Goal: Navigation & Orientation: Find specific page/section

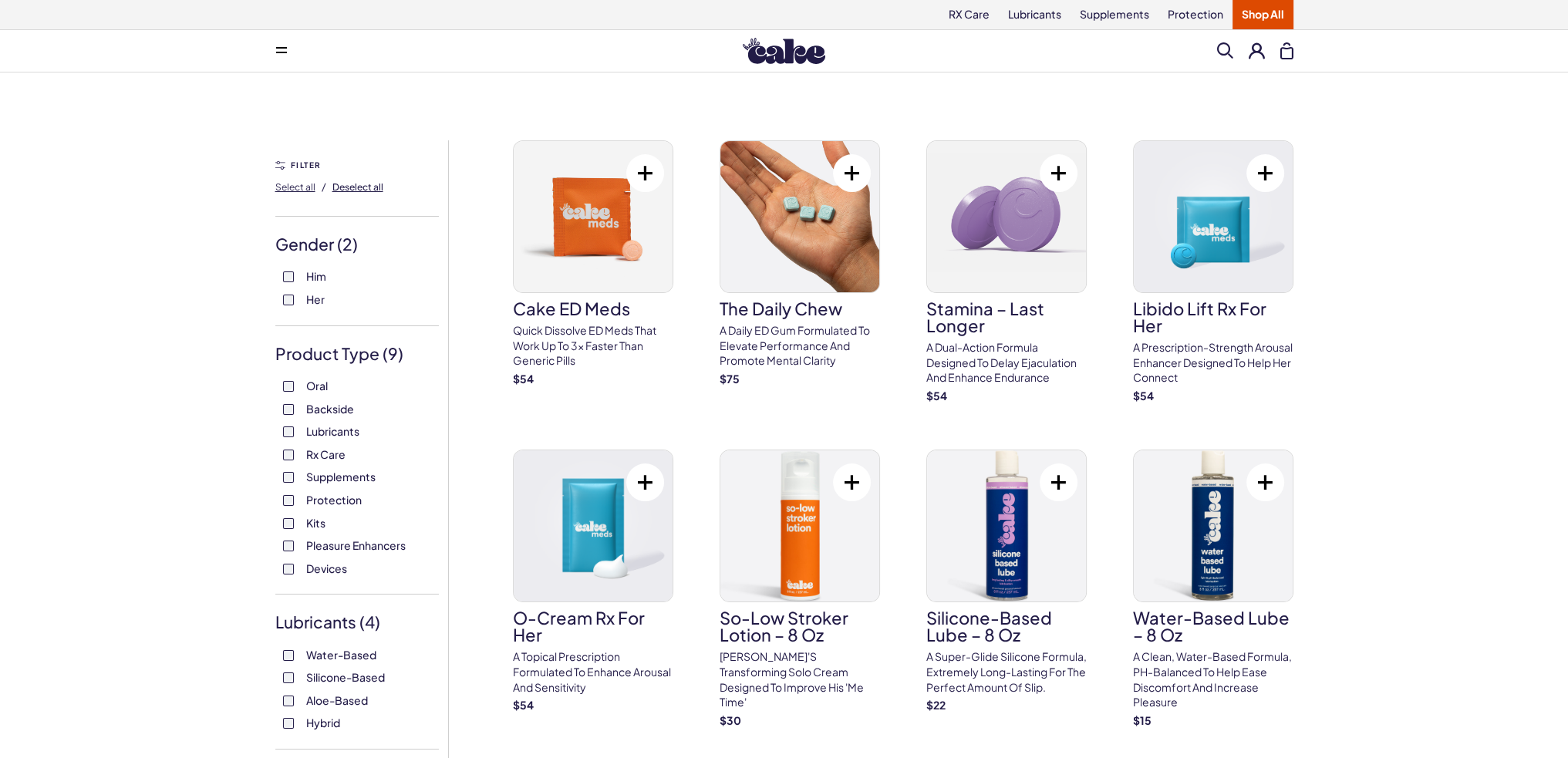
click at [353, 188] on span "Deselect all" at bounding box center [357, 187] width 51 height 12
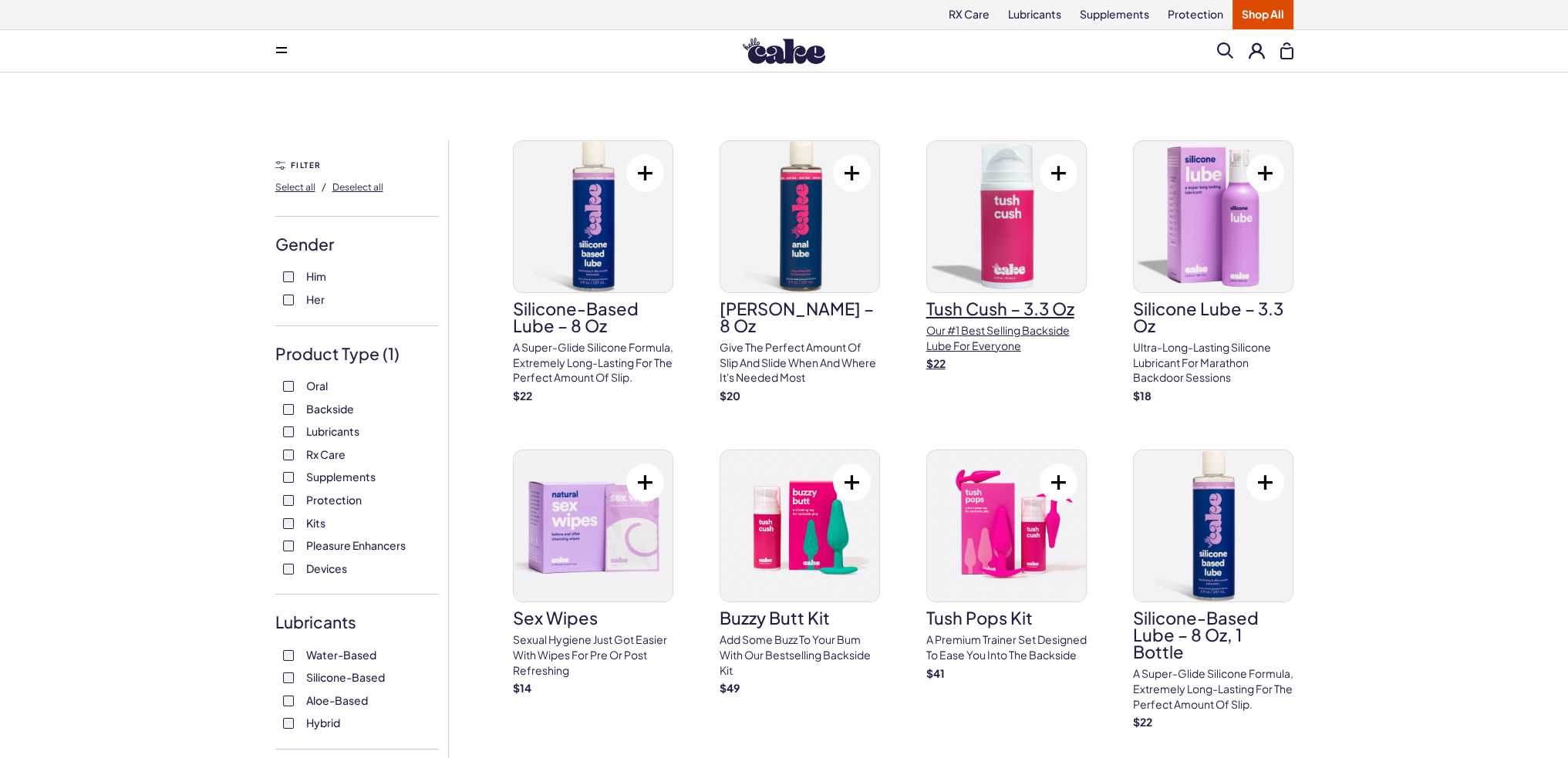
click at [1029, 302] on h3 "Tush Cush – 3.3 oz" at bounding box center [1006, 308] width 160 height 17
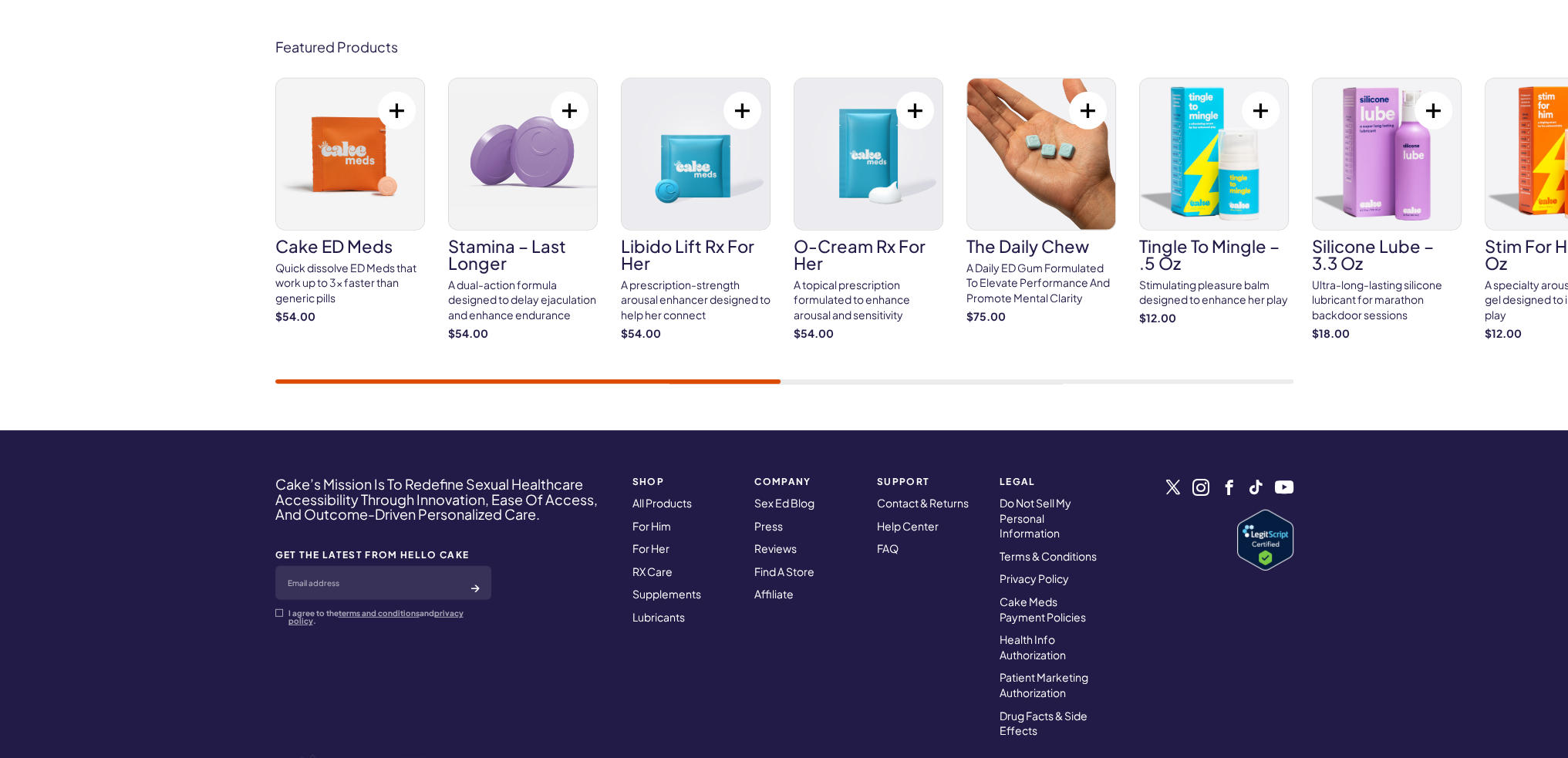
scroll to position [5784, 0]
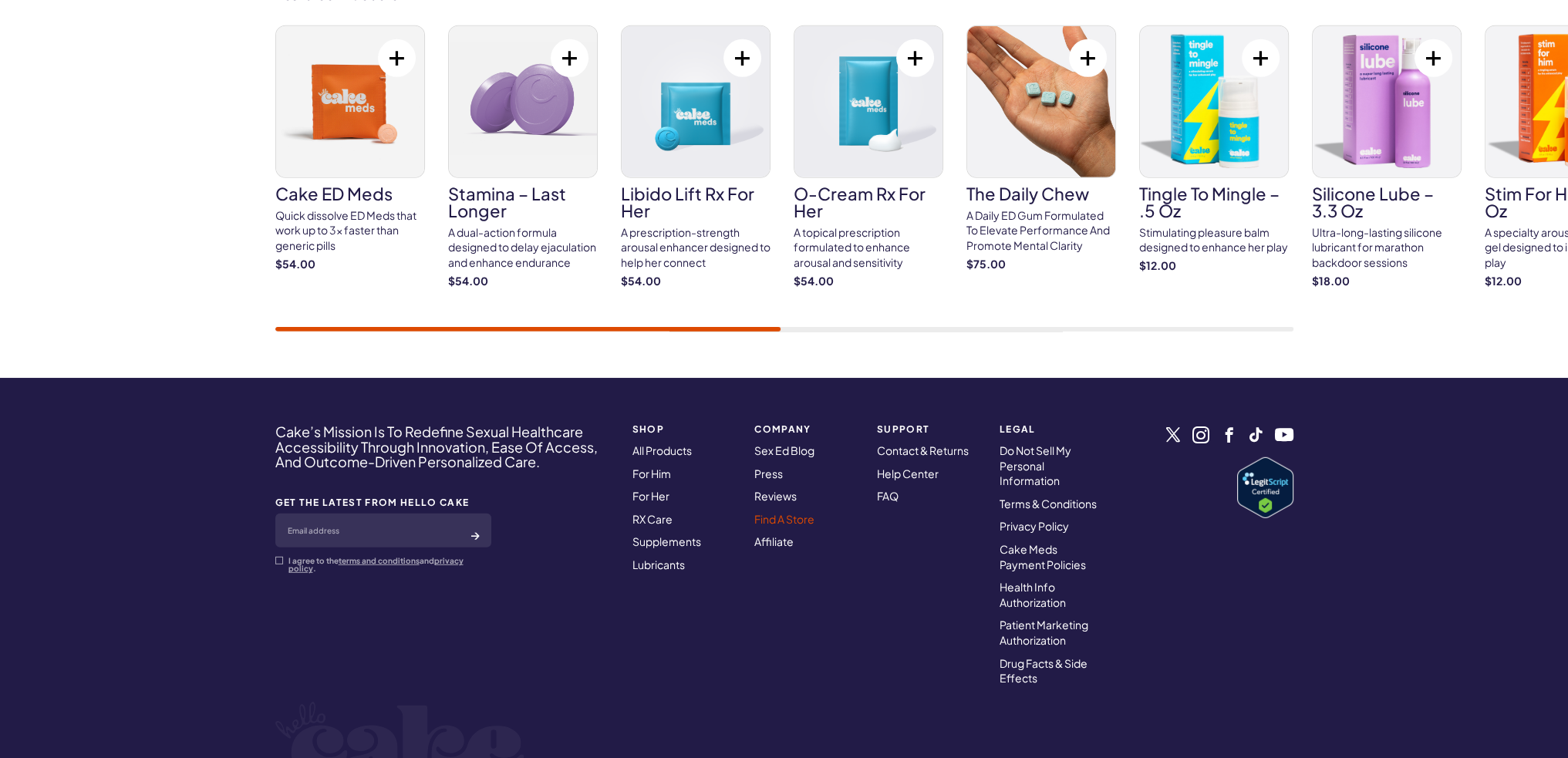
click at [792, 512] on link "Find A Store" at bounding box center [784, 518] width 60 height 14
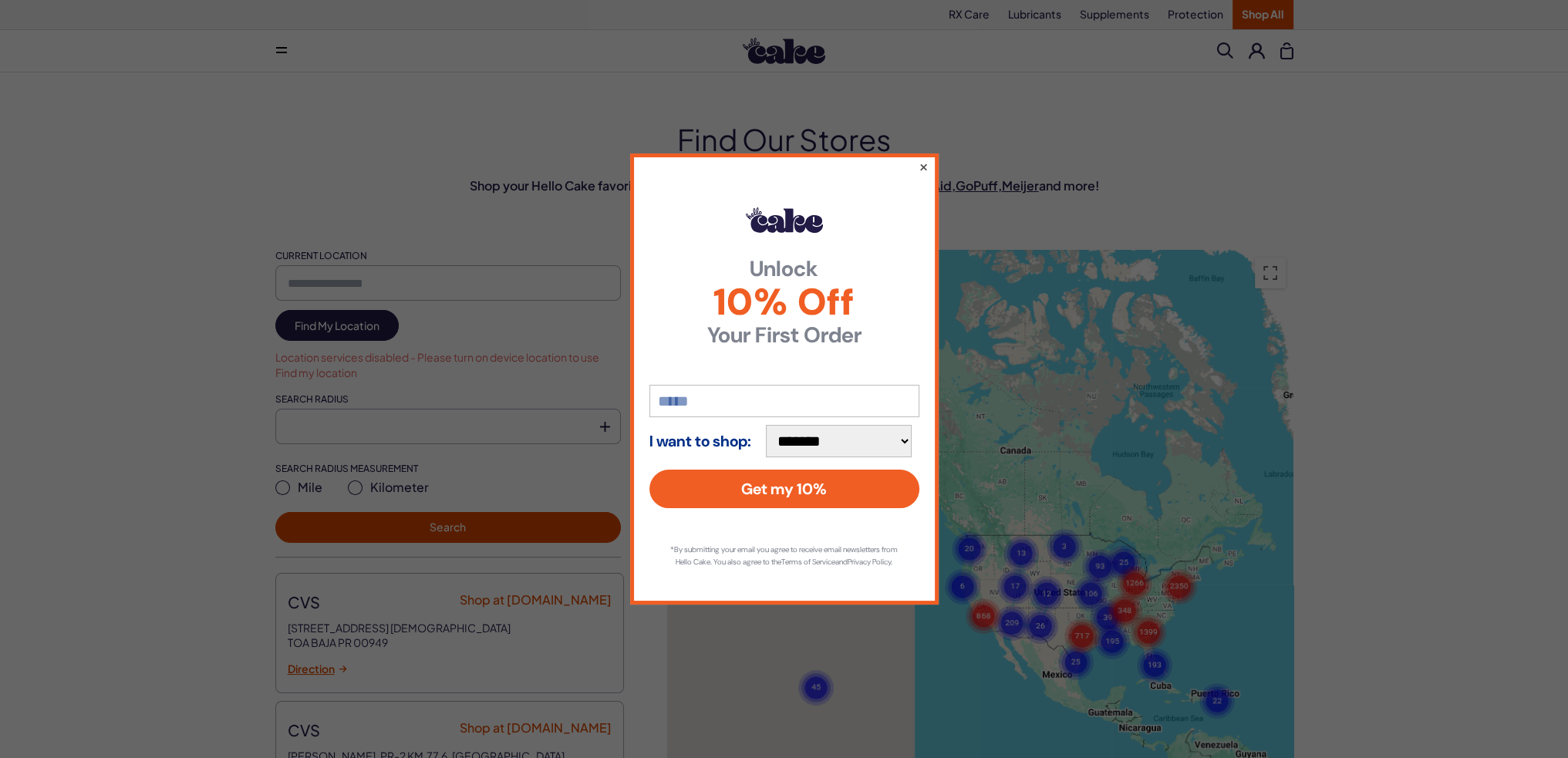
click at [923, 161] on button "×" at bounding box center [923, 166] width 10 height 18
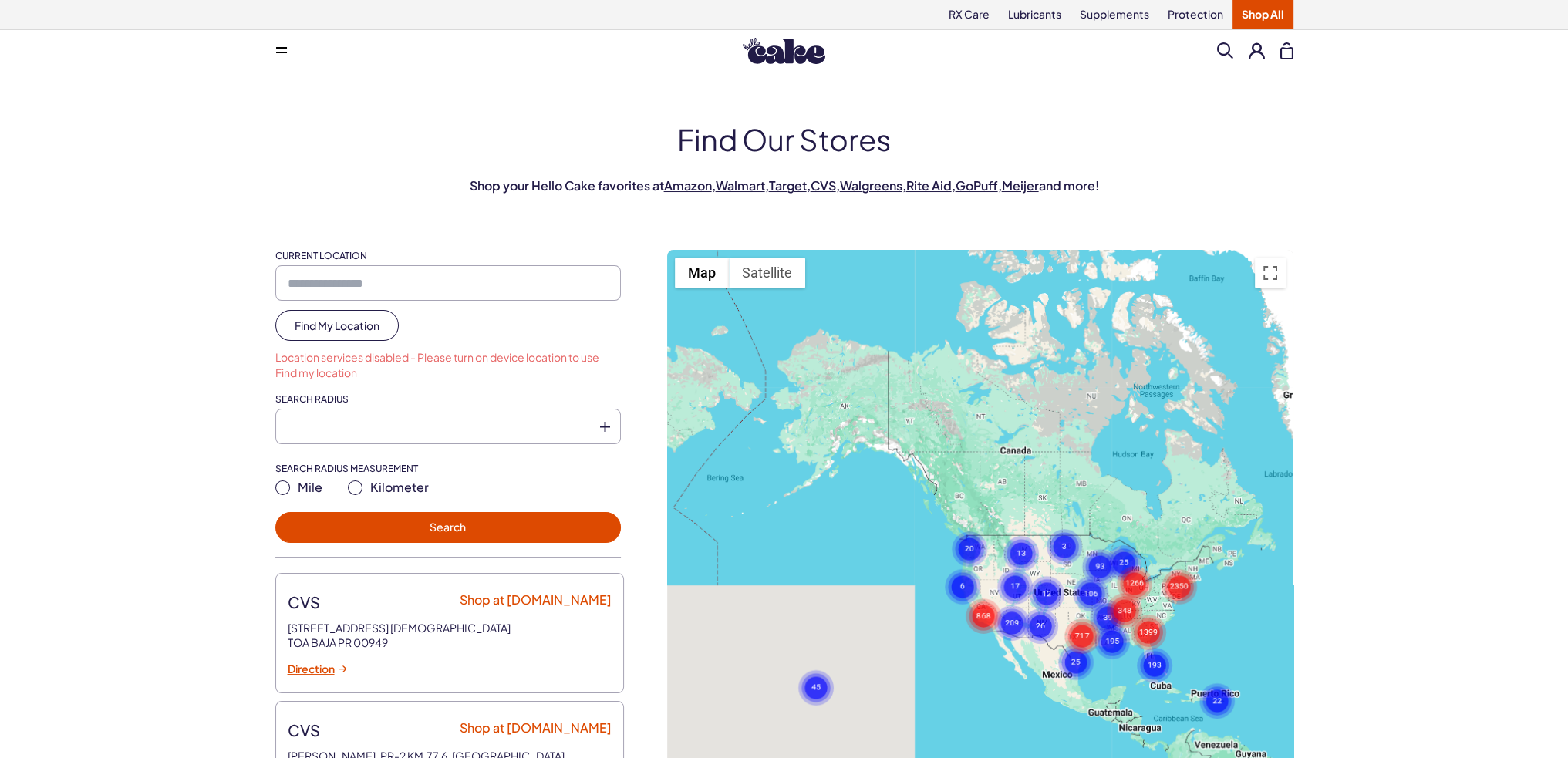
click at [380, 321] on link "Find My Location" at bounding box center [337, 325] width 124 height 31
click at [420, 285] on input "Current Location" at bounding box center [448, 283] width 346 height 35
type input "*****"
click at [373, 322] on link "Find My Location" at bounding box center [337, 325] width 124 height 31
click at [1274, 270] on button "Toggle fullscreen view" at bounding box center [1270, 273] width 31 height 31
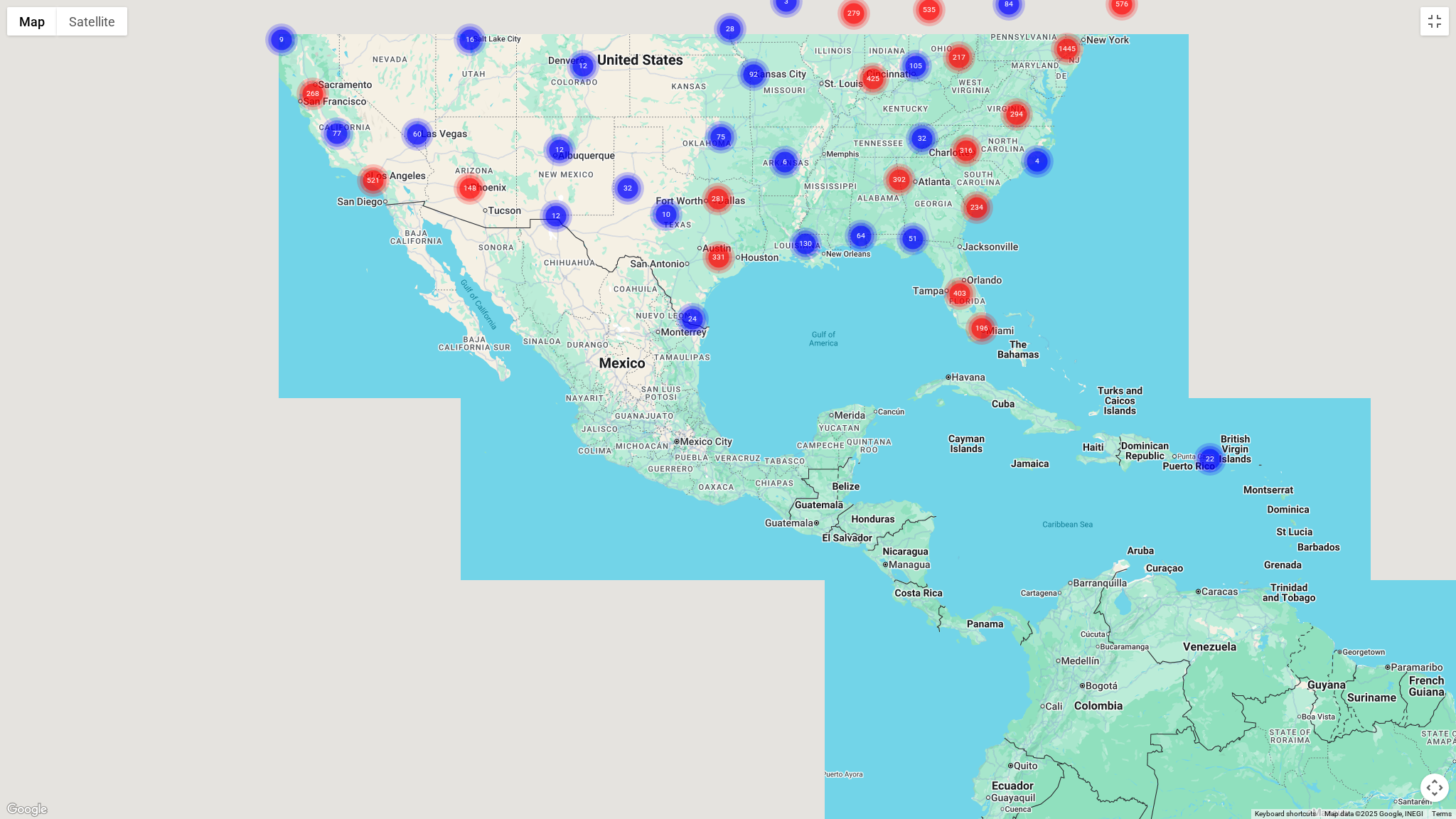
drag, startPoint x: 851, startPoint y: 336, endPoint x: 856, endPoint y: 550, distance: 214.1
click at [856, 550] on div "To activate drag with keyboard, press Alt + Enter. Once in keyboard drag state,…" at bounding box center [728, 410] width 1456 height 819
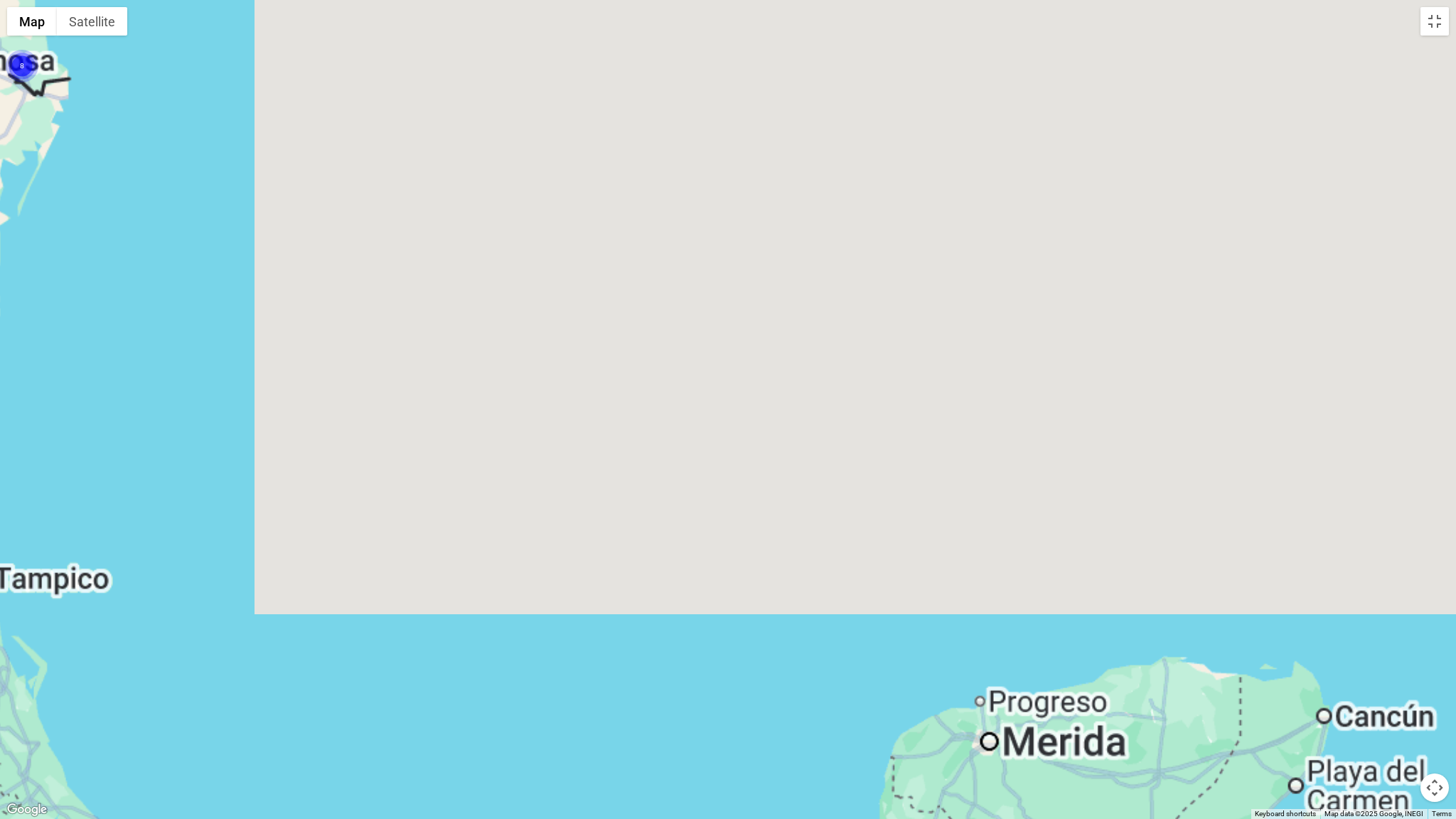
click at [912, 620] on div "To activate drag with keyboard, press Alt + Enter. Once in keyboard drag state,…" at bounding box center [728, 410] width 1456 height 819
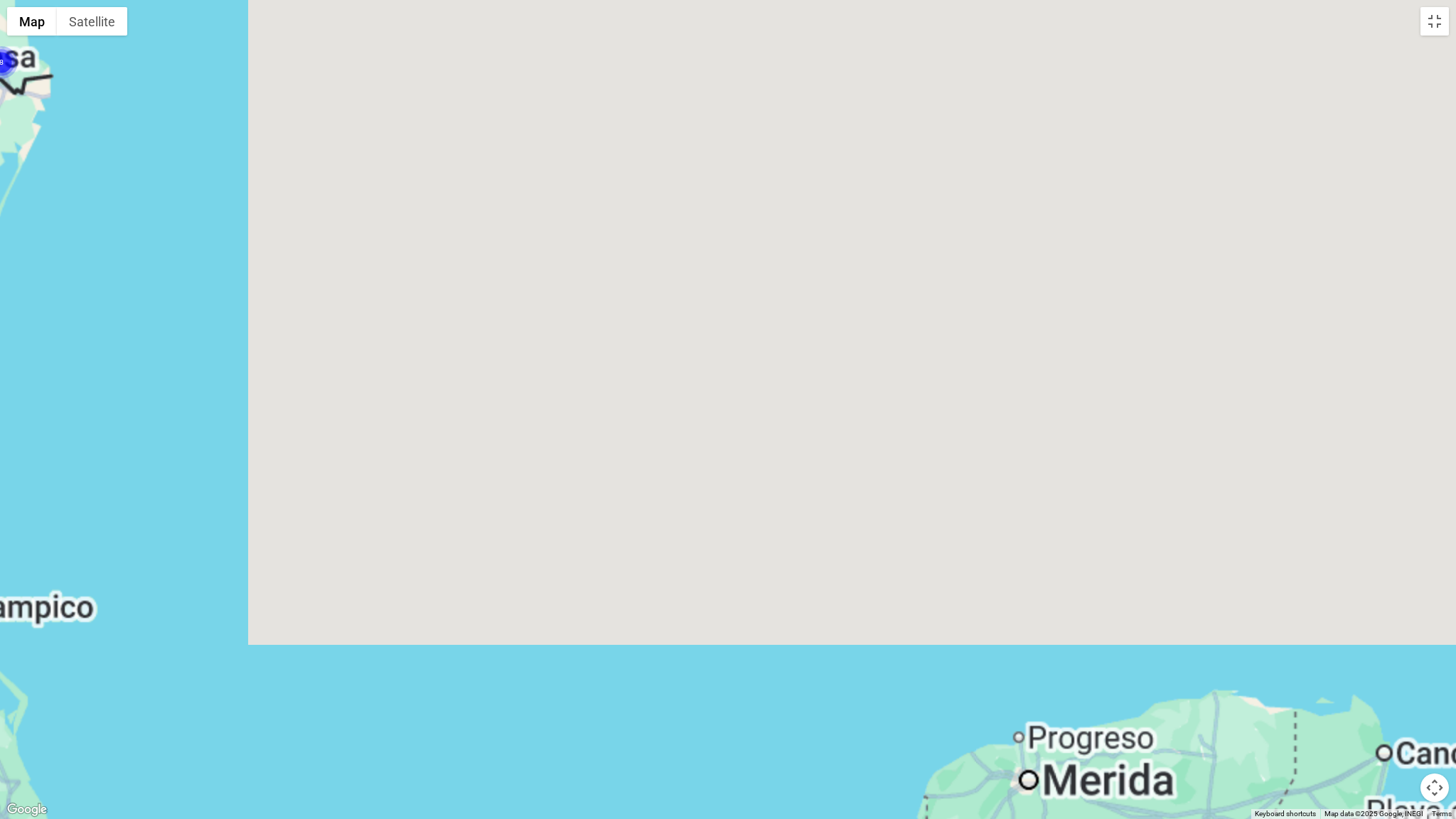
drag, startPoint x: 862, startPoint y: 552, endPoint x: 1326, endPoint y: 593, distance: 465.8
click at [1321, 590] on div "To activate drag with keyboard, press Alt + Enter. Once in keyboard drag state,…" at bounding box center [728, 410] width 1456 height 819
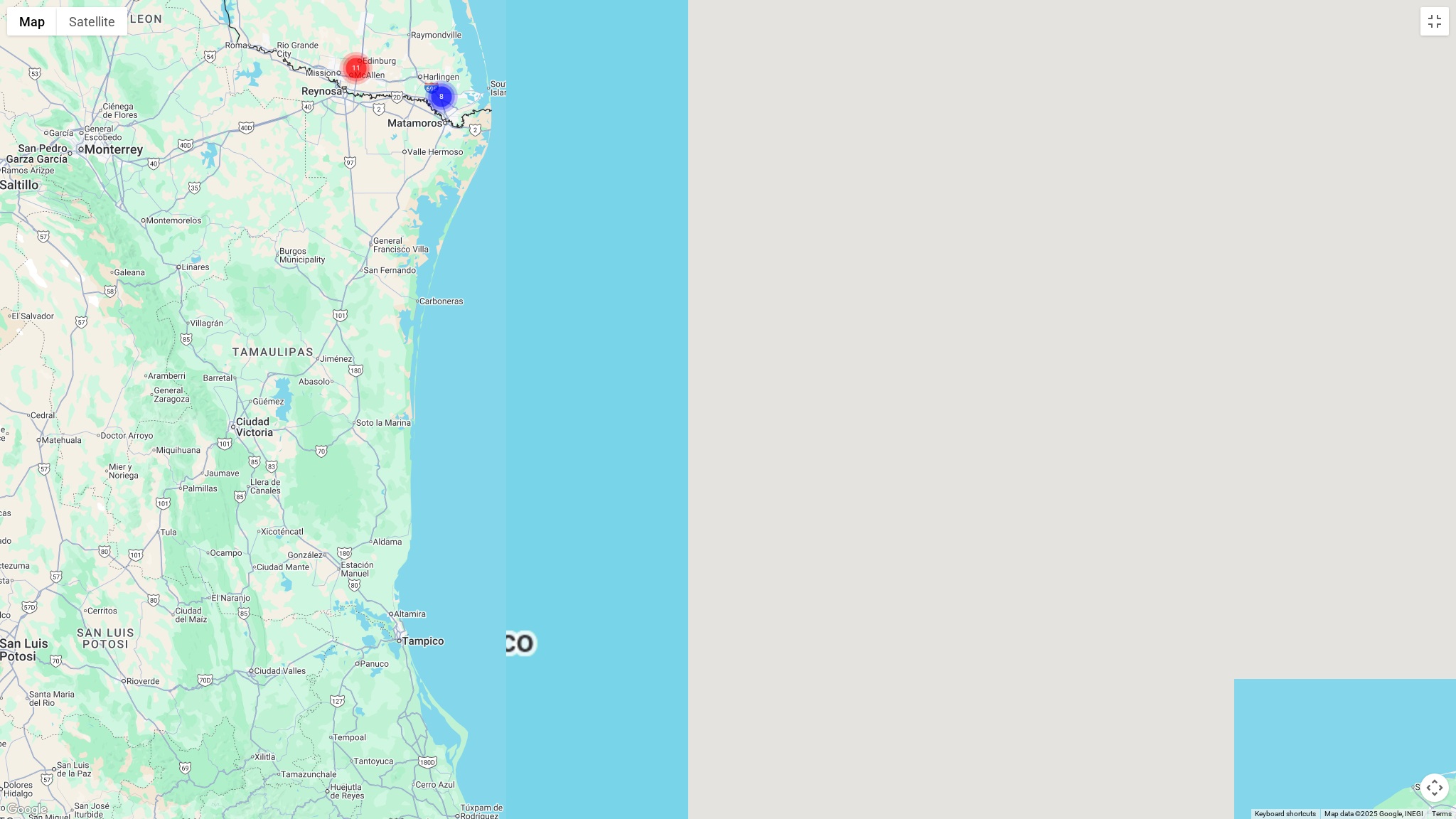
drag, startPoint x: 1343, startPoint y: 589, endPoint x: 1455, endPoint y: 607, distance: 113.4
click at [1444, 600] on div "To activate drag with keyboard, press Alt + Enter. Once in keyboard drag state,…" at bounding box center [728, 410] width 1456 height 819
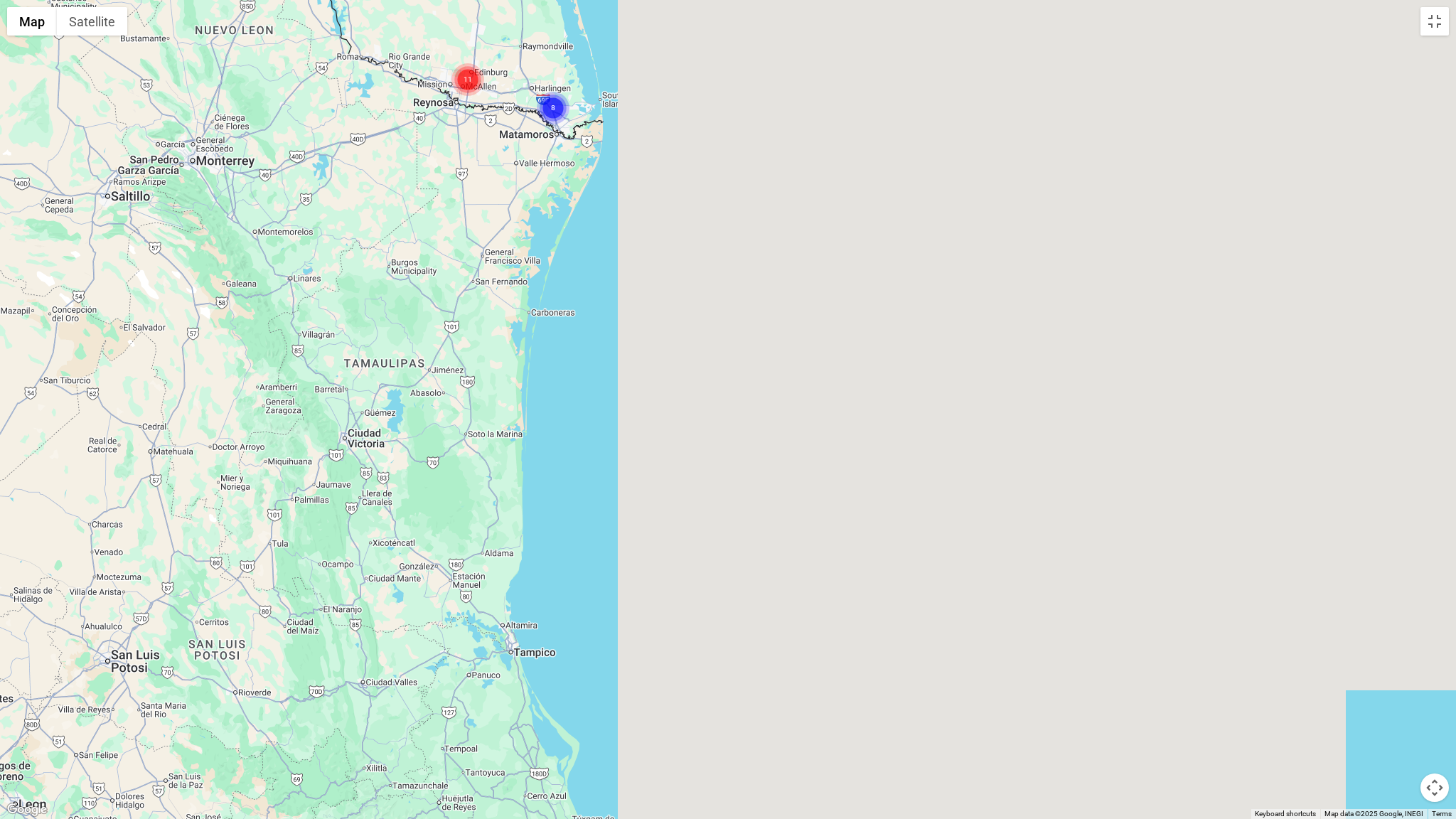
drag, startPoint x: 1221, startPoint y: 407, endPoint x: 1305, endPoint y: 805, distance: 406.8
click at [1304, 698] on div "To activate drag with keyboard, press Alt + Enter. Once in keyboard drag state,…" at bounding box center [728, 410] width 1456 height 819
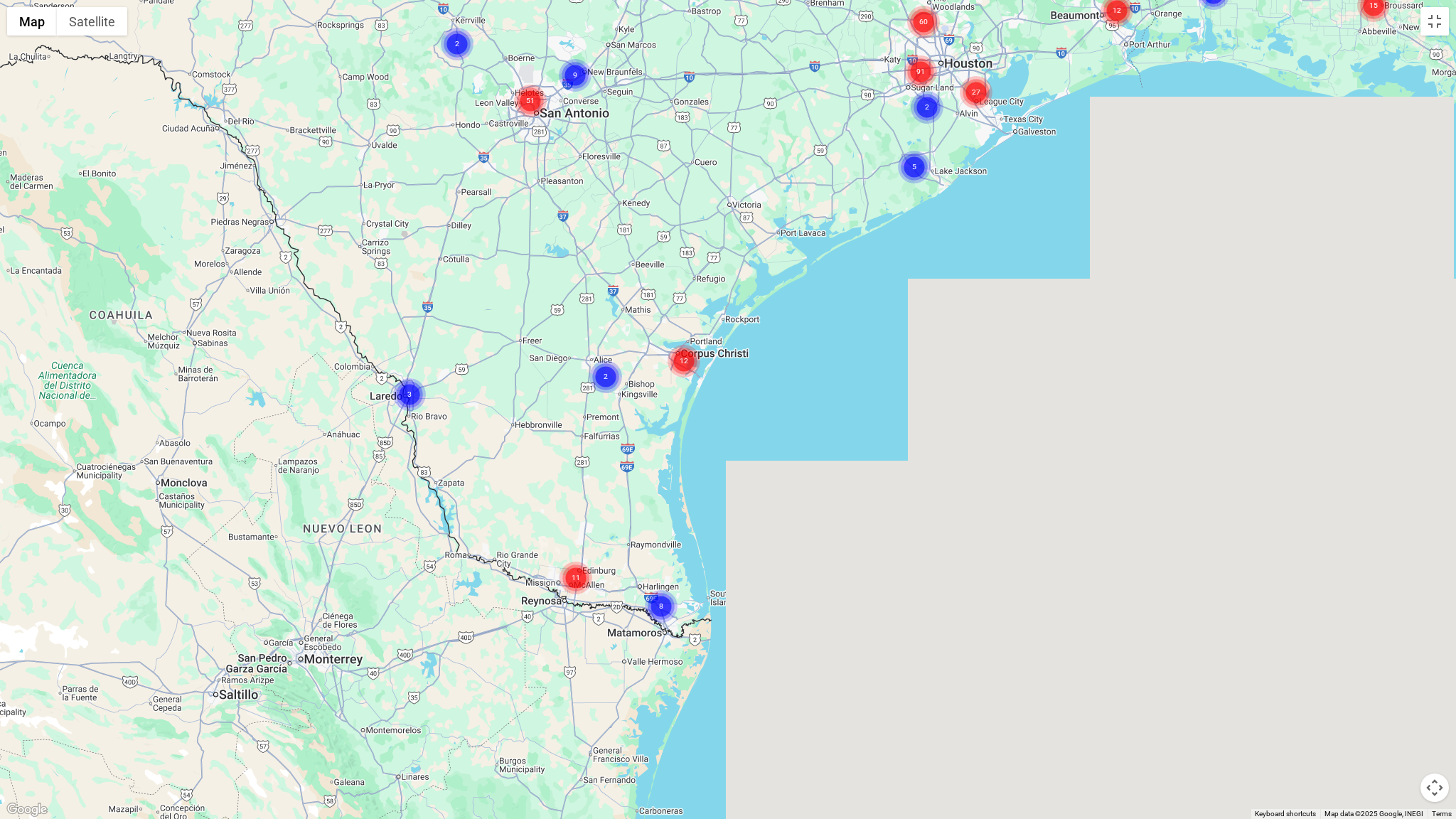
drag, startPoint x: 1300, startPoint y: 473, endPoint x: 1271, endPoint y: 704, distance: 232.8
click at [1278, 698] on div "To activate drag with keyboard, press Alt + Enter. Once in keyboard drag state,…" at bounding box center [728, 410] width 1456 height 819
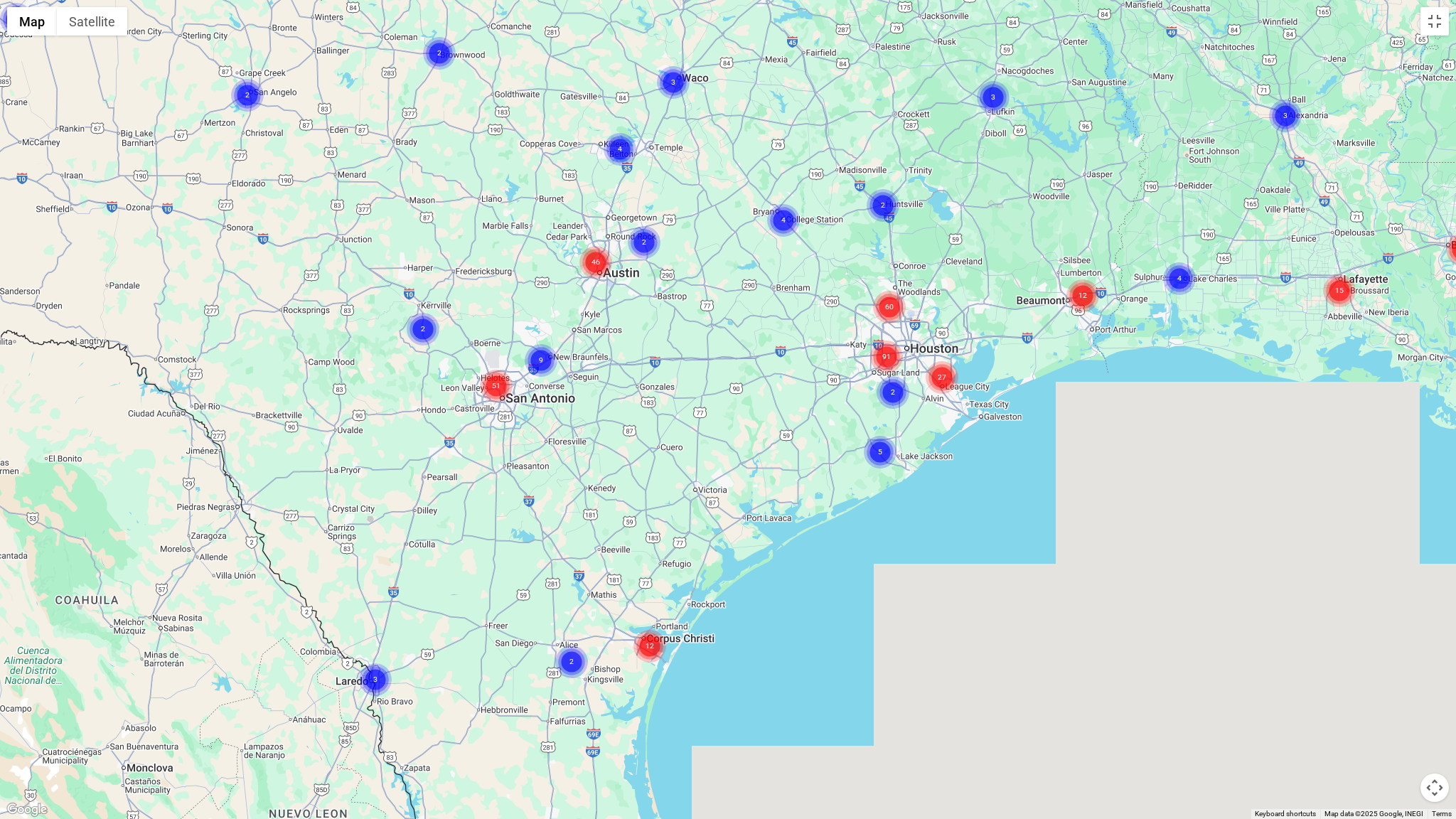
drag, startPoint x: 1218, startPoint y: 580, endPoint x: 1237, endPoint y: 737, distance: 158.1
click at [1243, 698] on div "To activate drag with keyboard, press Alt + Enter. Once in keyboard drag state,…" at bounding box center [728, 410] width 1456 height 819
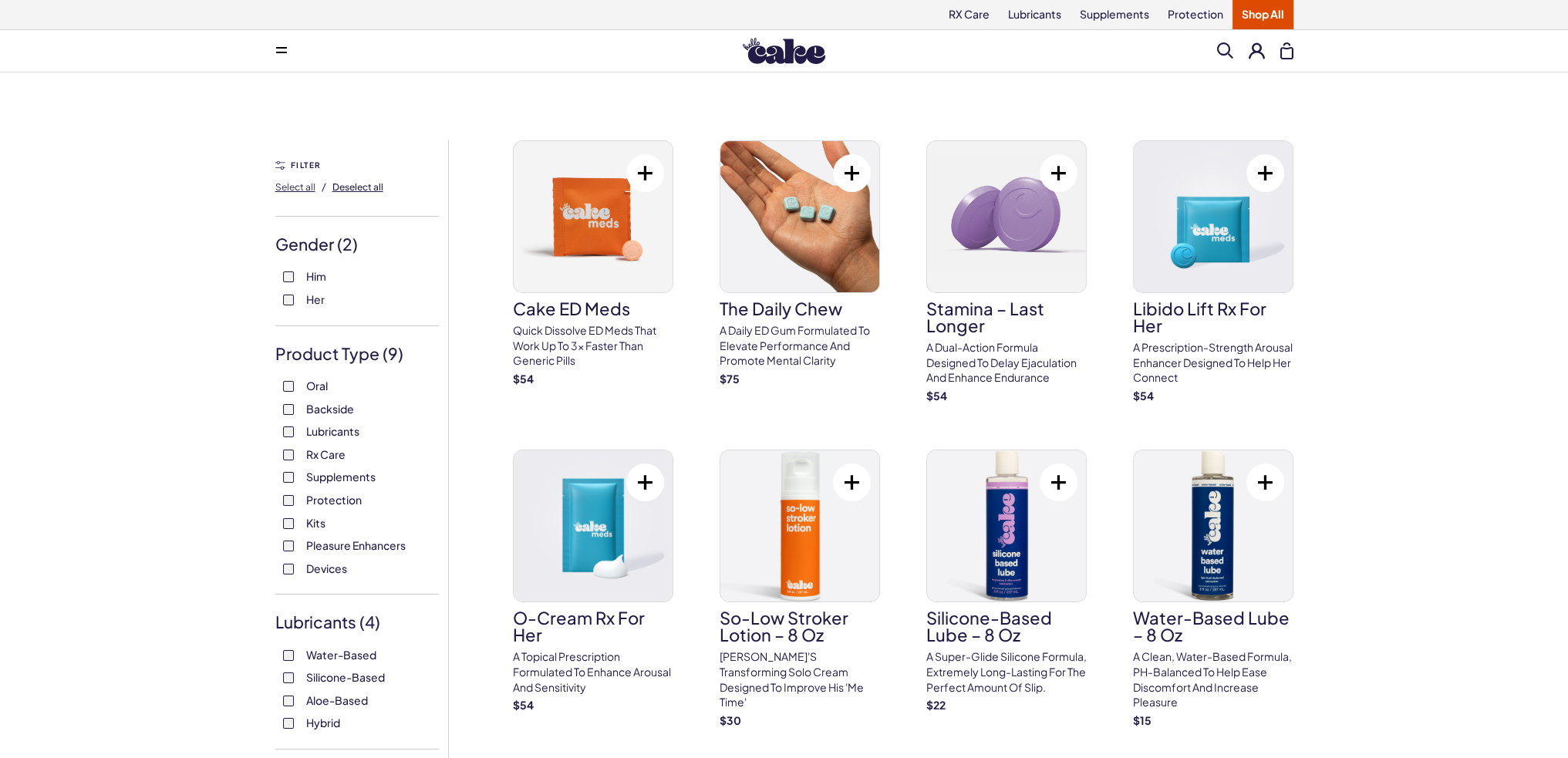
click at [336, 184] on span "Deselect all" at bounding box center [357, 187] width 51 height 12
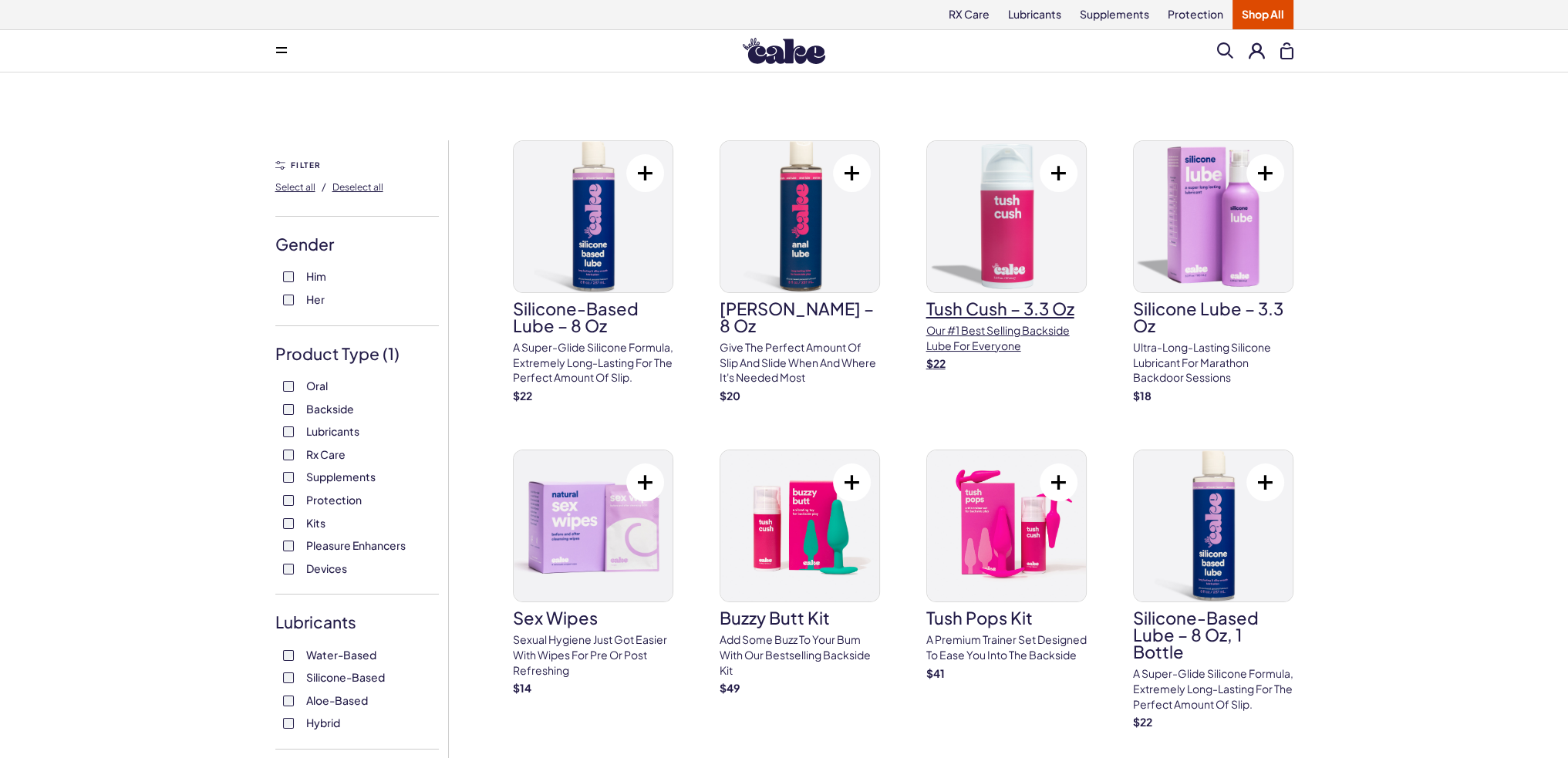
click at [1023, 306] on h3 "Tush Cush – 3.3 oz" at bounding box center [1006, 308] width 160 height 17
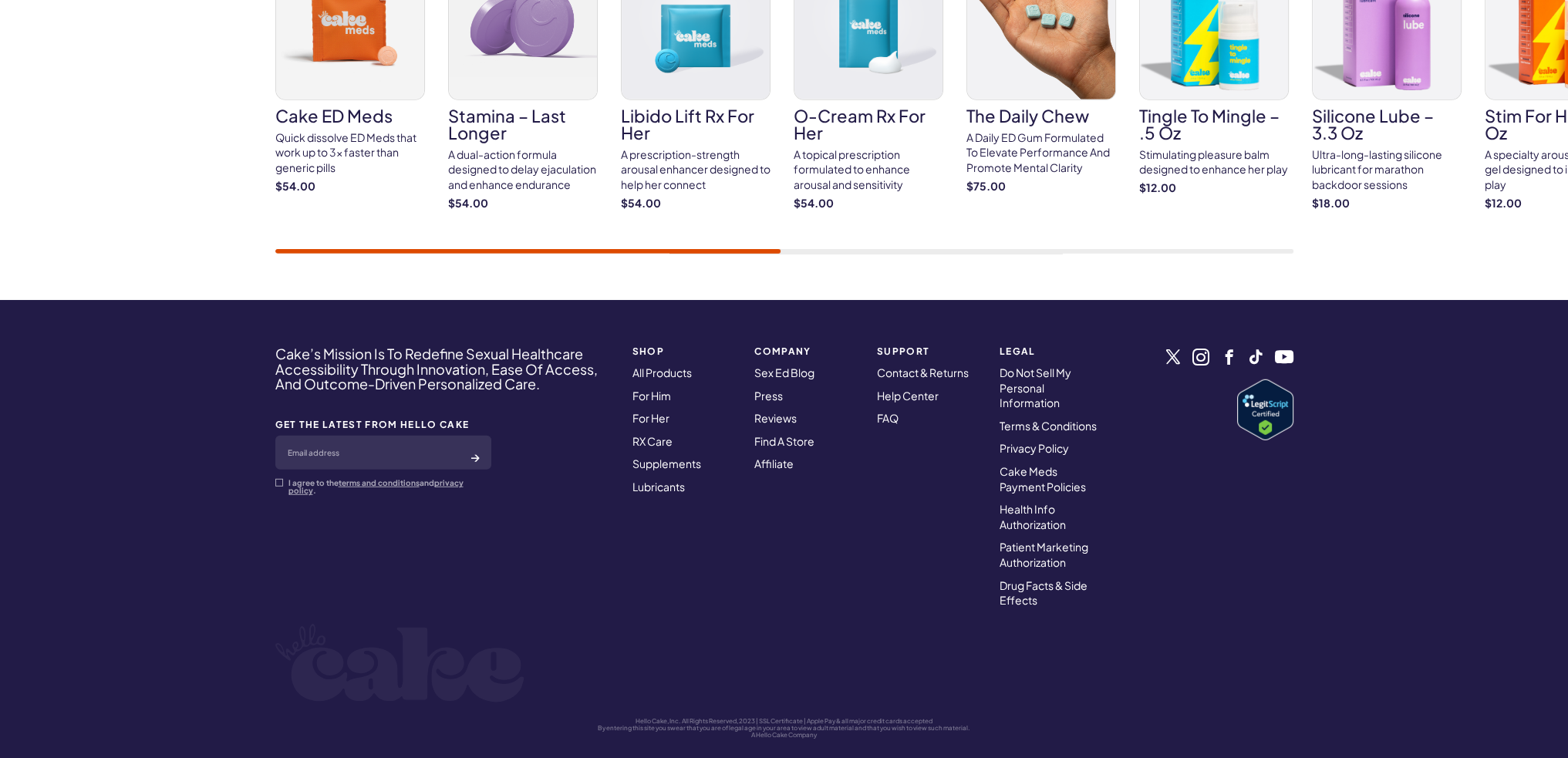
scroll to position [5865, 0]
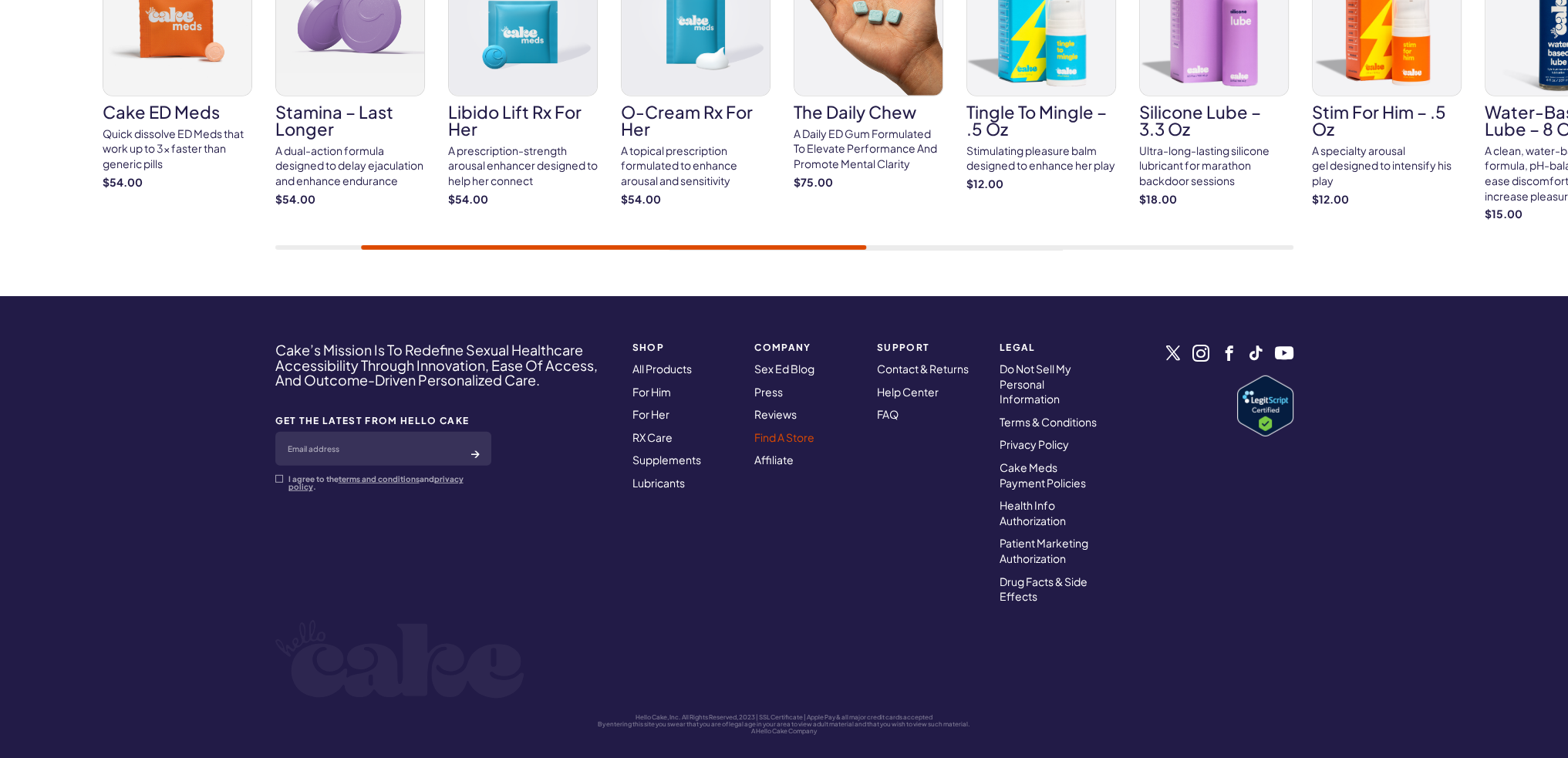
click at [794, 430] on link "Find A Store" at bounding box center [784, 437] width 60 height 14
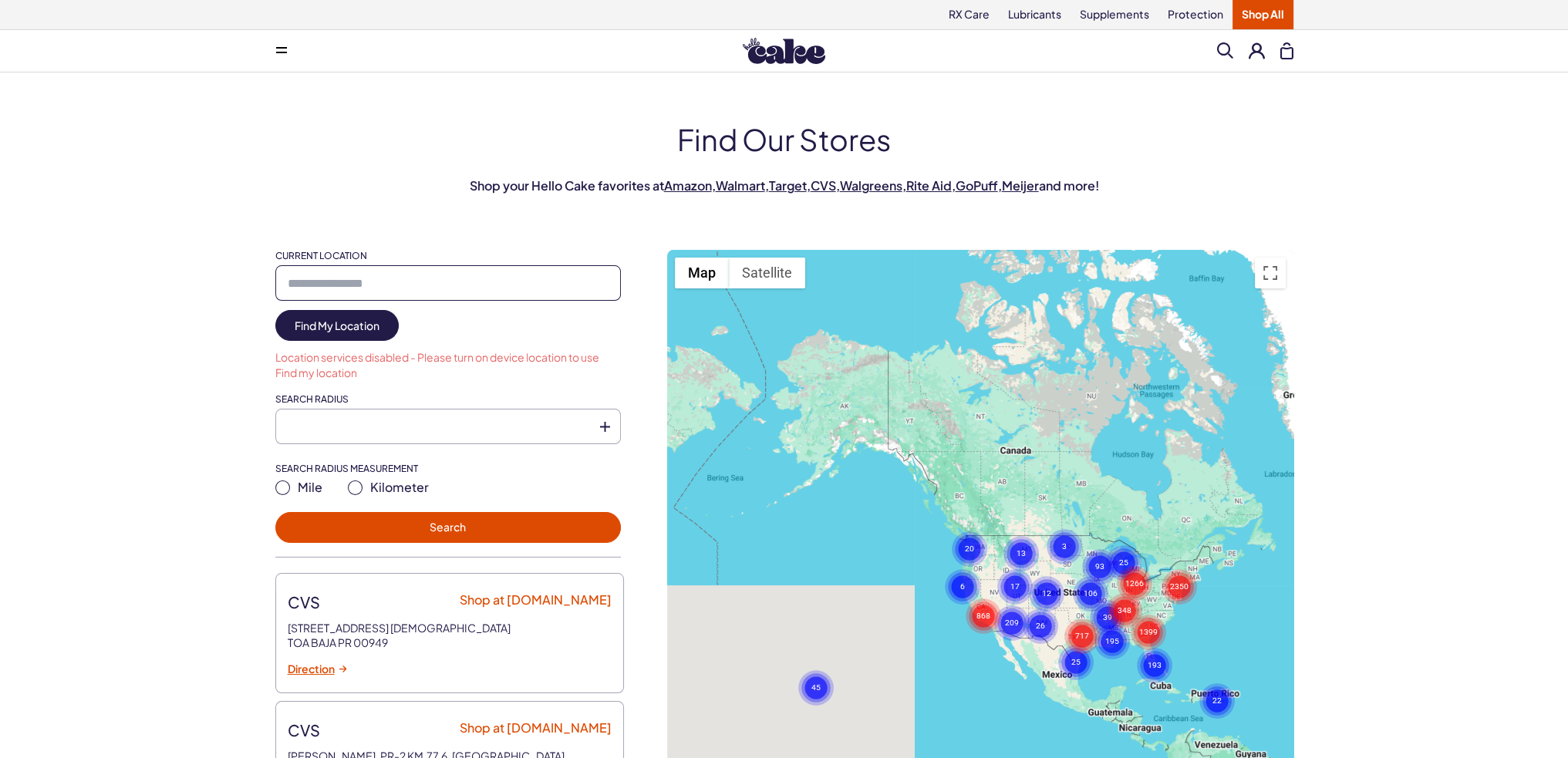
click at [547, 275] on input "Current Location" at bounding box center [448, 283] width 346 height 35
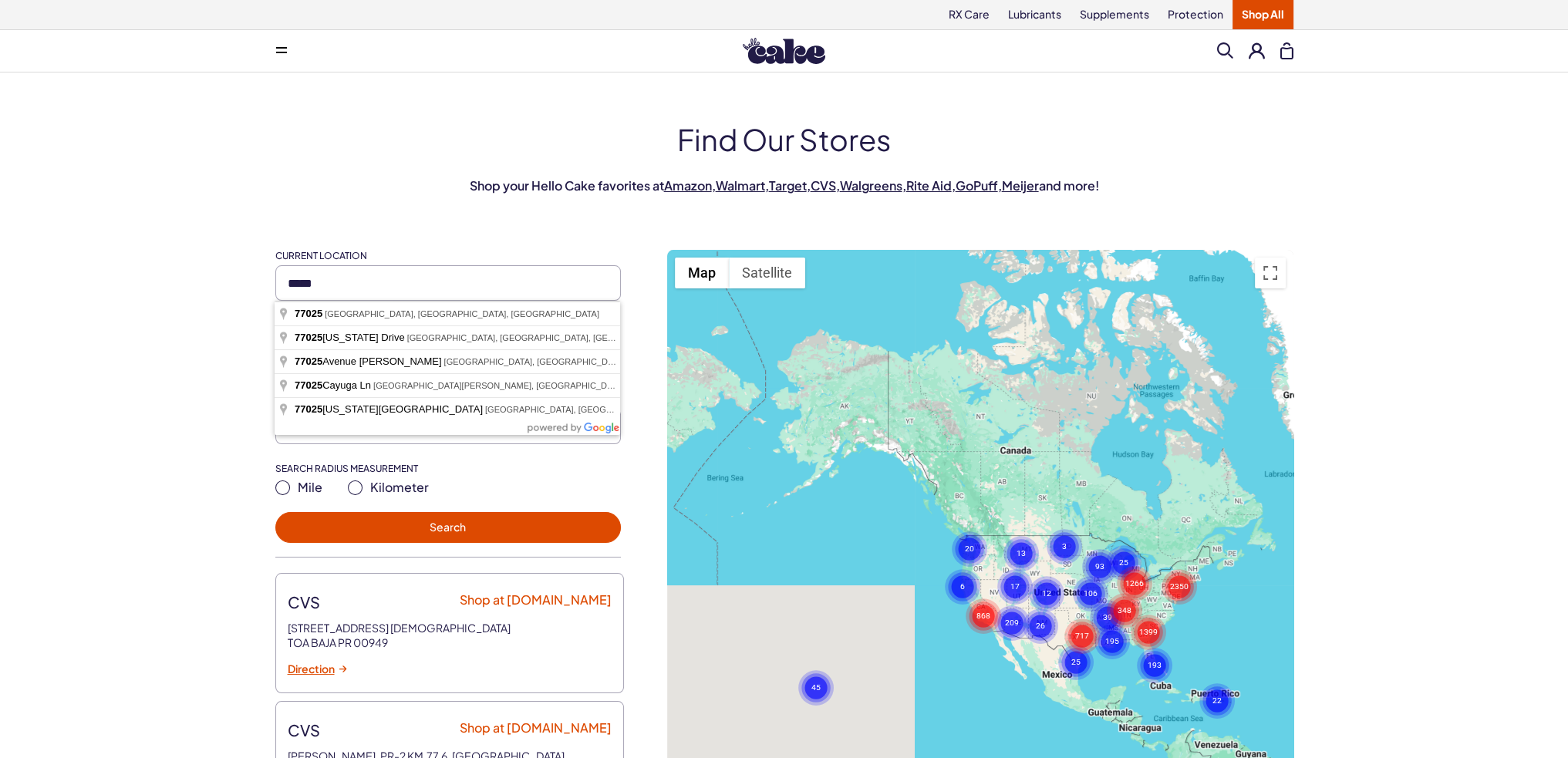
type input "**********"
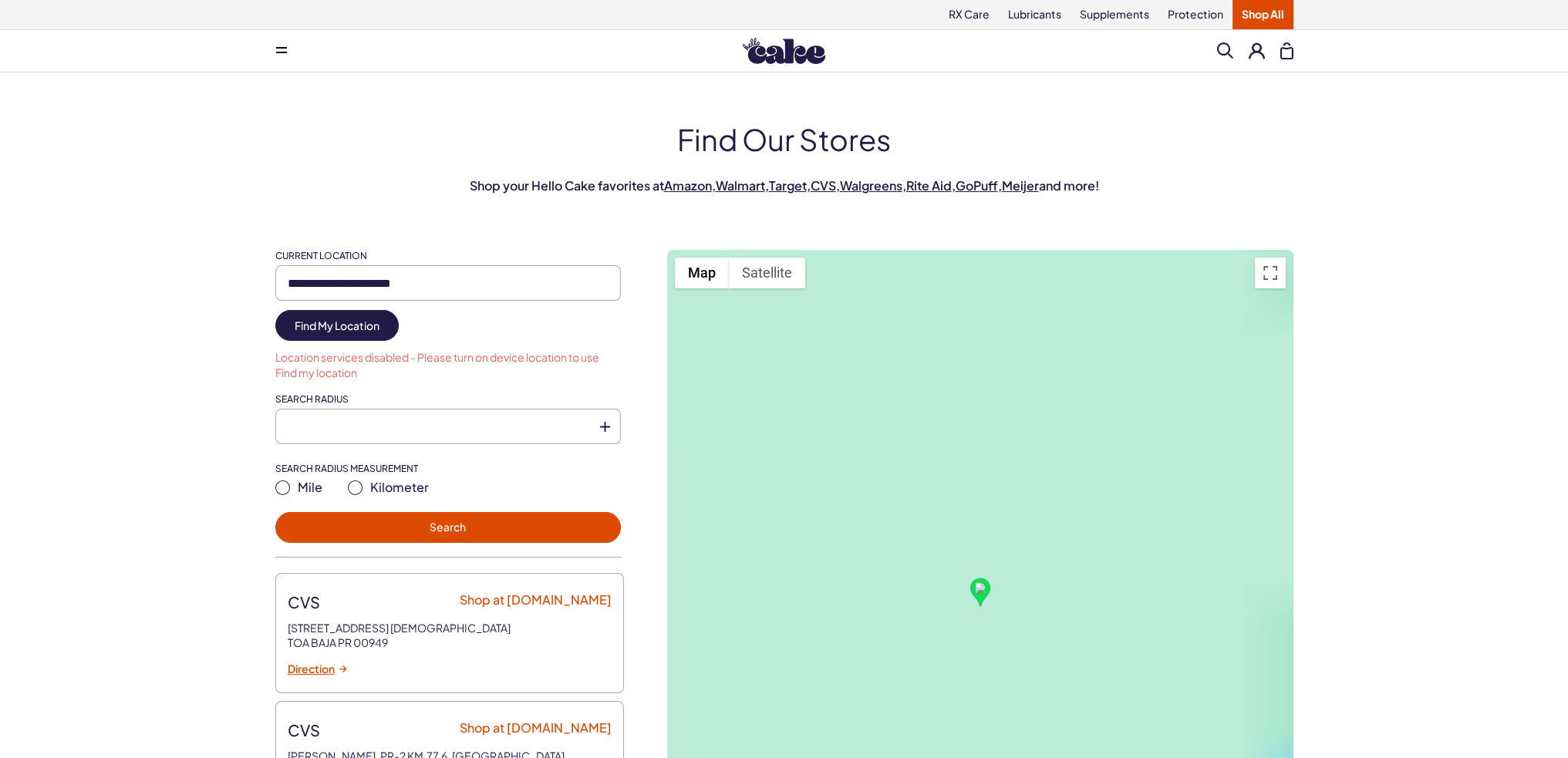
click at [481, 523] on button "Search" at bounding box center [448, 527] width 346 height 31
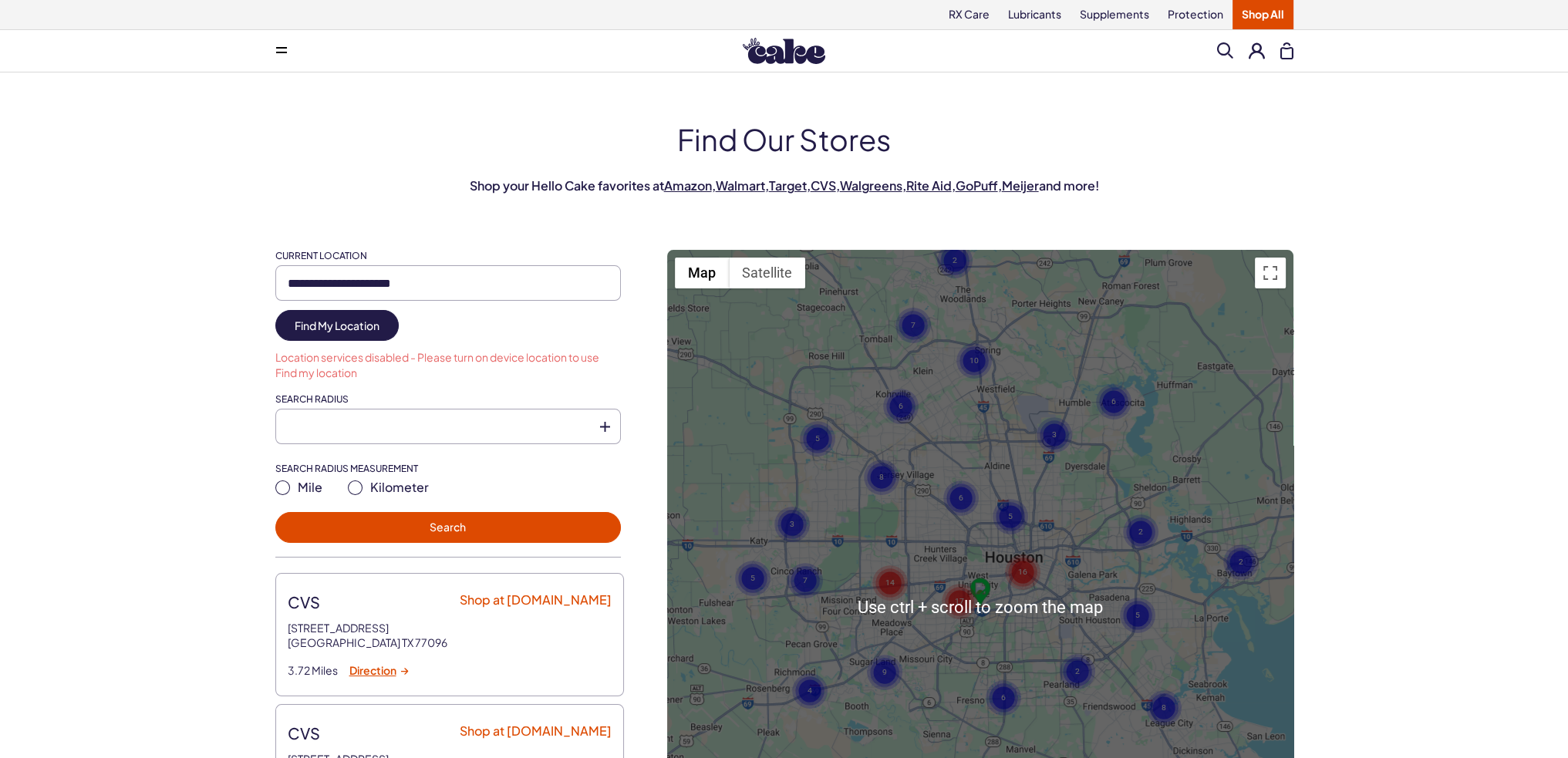
click at [1007, 443] on div "To activate drag with keyboard, press Alt + Enter. Once in keyboard drag state,…" at bounding box center [980, 606] width 626 height 714
click at [1274, 258] on button "Toggle fullscreen view" at bounding box center [1270, 273] width 31 height 31
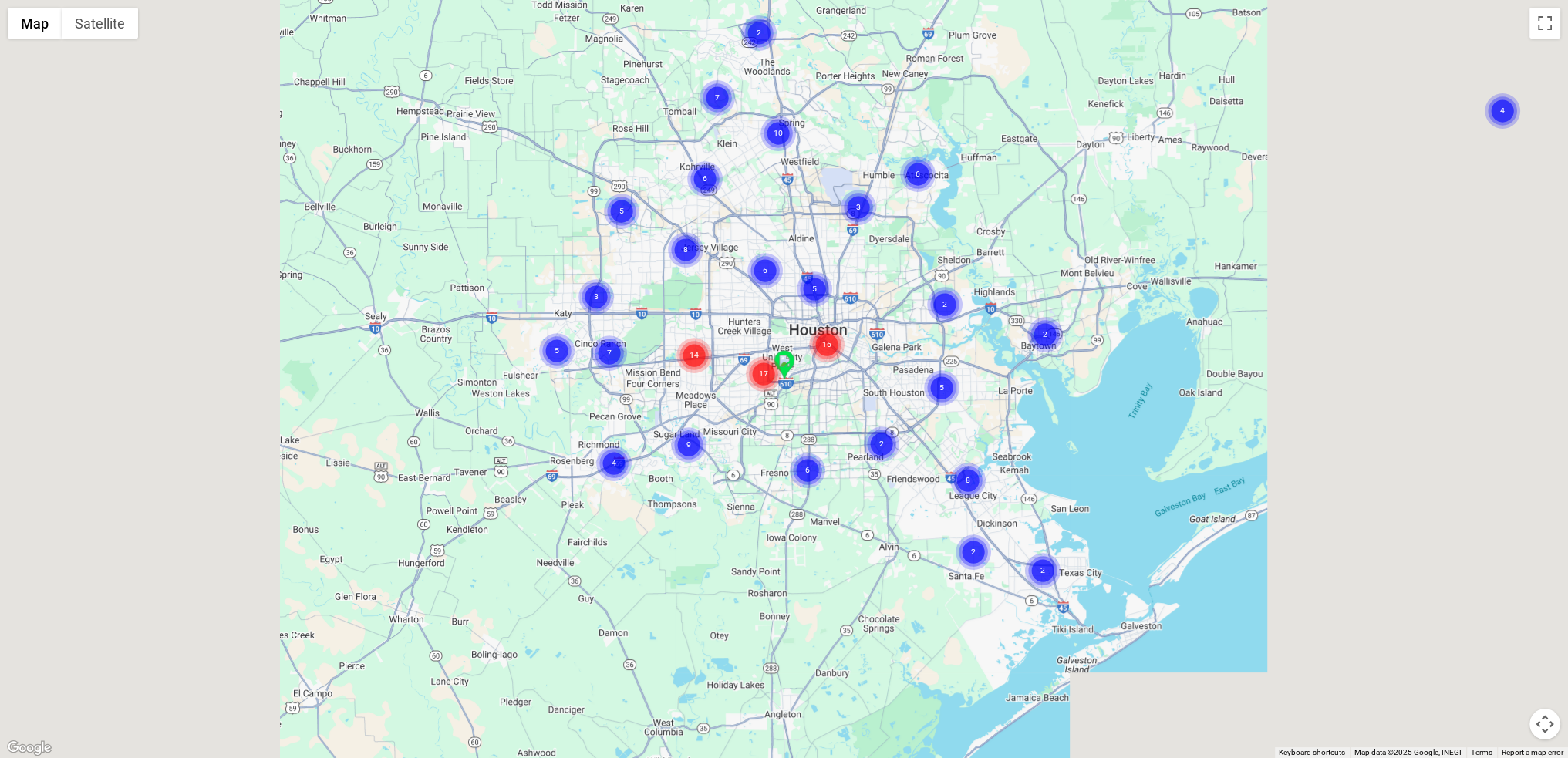
click at [766, 378] on text "17" at bounding box center [763, 373] width 9 height 10
